Goal: Information Seeking & Learning: Learn about a topic

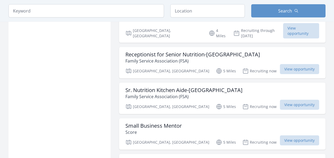
scroll to position [663, 0]
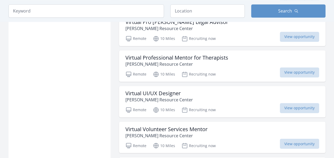
scroll to position [1380, 0]
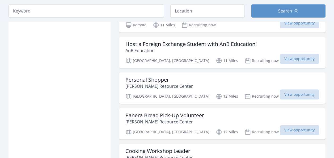
scroll to position [2123, 0]
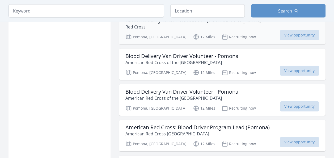
scroll to position [2813, 0]
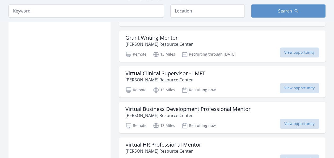
scroll to position [3423, 0]
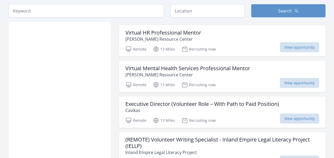
scroll to position [3582, 0]
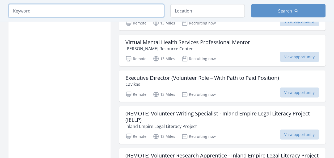
click at [96, 7] on input "search" at bounding box center [85, 10] width 155 height 13
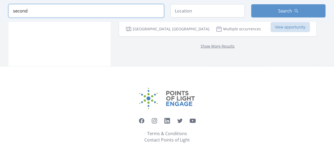
scroll to position [851, 0]
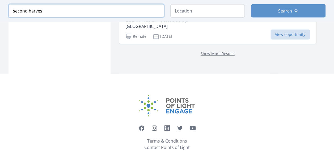
scroll to position [745, 0]
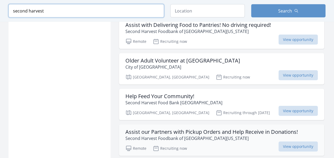
scroll to position [585, 0]
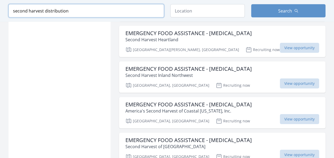
type input "second harvest distribution"
click button "submit" at bounding box center [0, 0] width 0 height 0
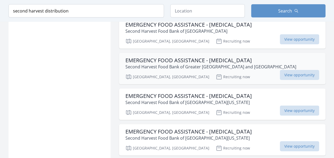
scroll to position [638, 0]
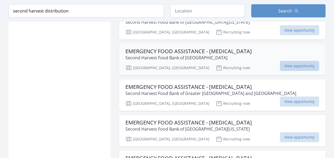
click at [288, 63] on span "View opportunity" at bounding box center [298, 66] width 39 height 10
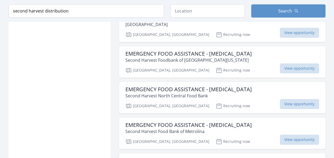
scroll to position [1143, 0]
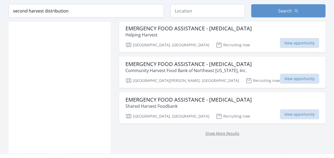
scroll to position [1700, 0]
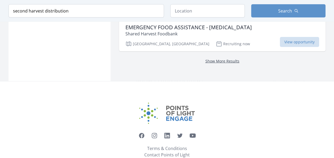
click at [215, 58] on link "Show More Results" at bounding box center [222, 60] width 34 height 5
click at [217, 58] on link "Show More Results" at bounding box center [222, 60] width 34 height 5
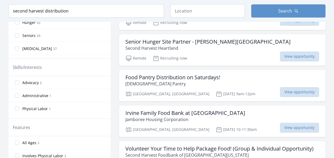
scroll to position [106, 0]
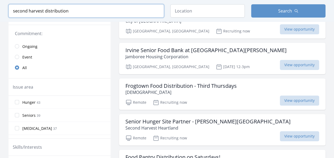
click at [73, 10] on input "second harvest distribution" at bounding box center [85, 10] width 155 height 13
click button "submit" at bounding box center [0, 0] width 0 height 0
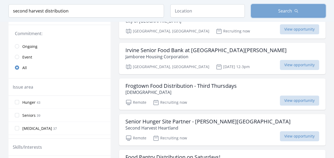
click at [267, 10] on button "Search" at bounding box center [288, 10] width 74 height 13
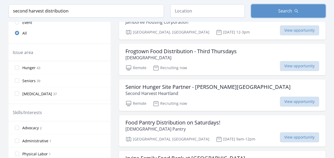
scroll to position [133, 0]
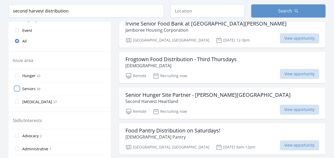
click at [18, 87] on input "Seniors 39" at bounding box center [17, 88] width 4 height 4
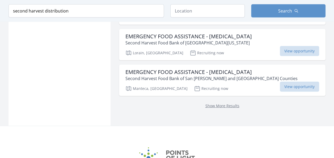
scroll to position [690, 0]
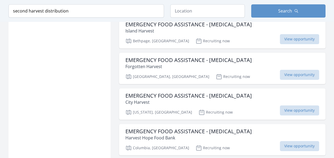
scroll to position [1194, 0]
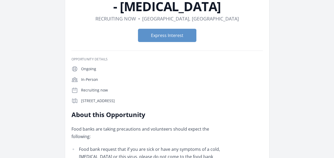
scroll to position [27, 0]
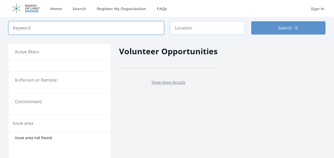
click at [28, 26] on input "search" at bounding box center [85, 27] width 155 height 13
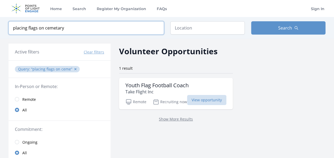
type input "placing flags on cemetary"
click button "submit" at bounding box center [0, 0] width 0 height 0
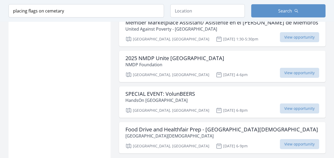
scroll to position [690, 0]
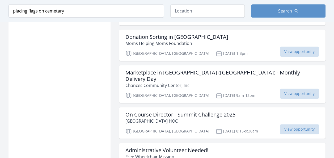
scroll to position [1221, 0]
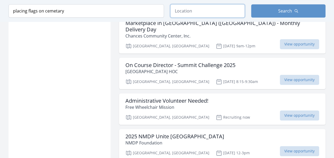
click at [177, 11] on input "text" at bounding box center [207, 10] width 74 height 13
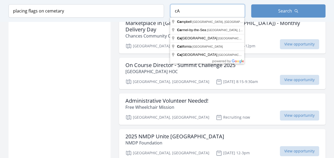
type input "c"
type input "C"
type input "S"
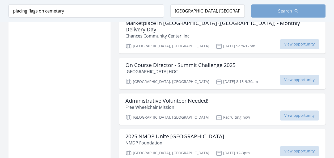
scroll to position [767, 0]
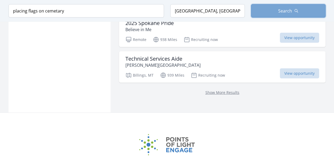
click at [285, 12] on span "Search" at bounding box center [285, 11] width 14 height 6
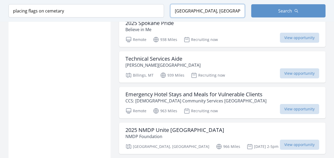
click at [179, 10] on input "[GEOGRAPHIC_DATA], [GEOGRAPHIC_DATA], [GEOGRAPHIC_DATA]" at bounding box center [207, 10] width 74 height 13
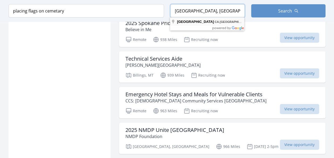
type input "[GEOGRAPHIC_DATA], [GEOGRAPHIC_DATA], [GEOGRAPHIC_DATA]"
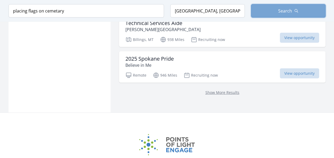
click at [281, 10] on span "Search" at bounding box center [285, 11] width 14 height 6
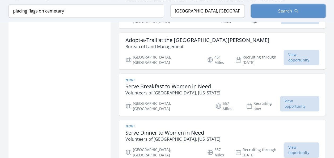
scroll to position [316, 0]
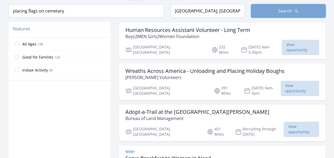
click at [283, 11] on span "Search" at bounding box center [285, 11] width 14 height 6
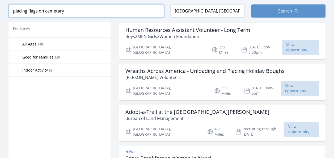
drag, startPoint x: 70, startPoint y: 12, endPoint x: -1, endPoint y: 16, distance: 70.7
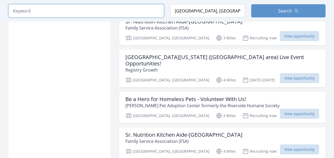
scroll to position [654, 0]
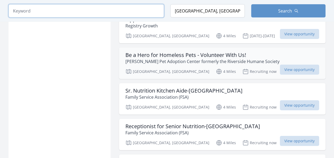
scroll to position [707, 0]
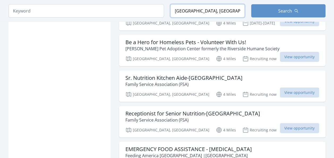
click at [178, 10] on input "[GEOGRAPHIC_DATA], [GEOGRAPHIC_DATA], [GEOGRAPHIC_DATA]" at bounding box center [207, 10] width 74 height 13
type input "[GEOGRAPHIC_DATA], [GEOGRAPHIC_DATA], [GEOGRAPHIC_DATA]"
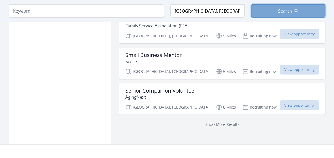
click at [274, 12] on button "Search" at bounding box center [288, 10] width 74 height 13
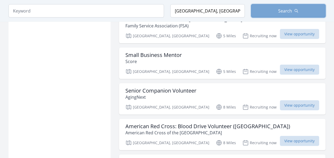
click at [274, 10] on button "Search" at bounding box center [288, 10] width 74 height 13
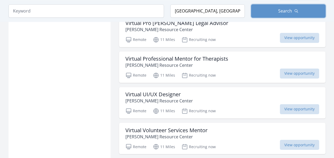
scroll to position [1380, 0]
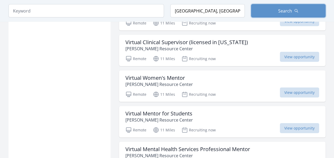
scroll to position [1539, 0]
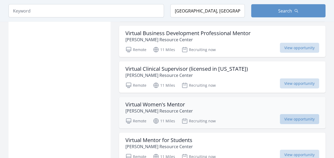
click at [291, 114] on span "View opportunity" at bounding box center [298, 119] width 39 height 10
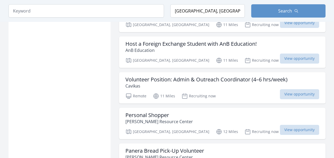
scroll to position [2096, 0]
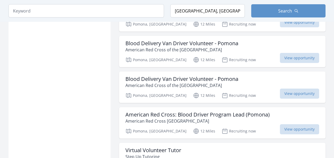
scroll to position [2813, 0]
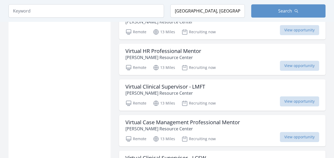
scroll to position [3157, 0]
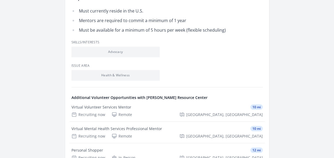
scroll to position [451, 0]
